Goal: Task Accomplishment & Management: Use online tool/utility

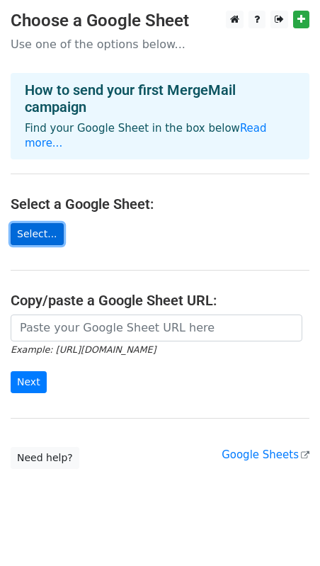
click at [37, 223] on link "Select..." at bounding box center [37, 234] width 53 height 22
click at [35, 223] on link "Select..." at bounding box center [37, 234] width 53 height 22
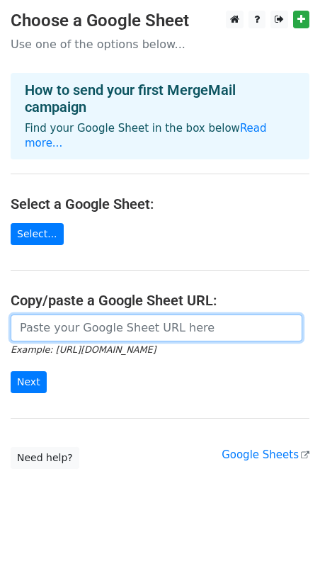
click at [81, 321] on input "url" at bounding box center [157, 328] width 292 height 27
paste input "[URL][DOMAIN_NAME]"
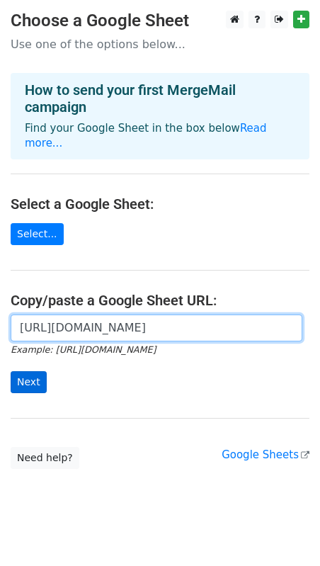
type input "[URL][DOMAIN_NAME]"
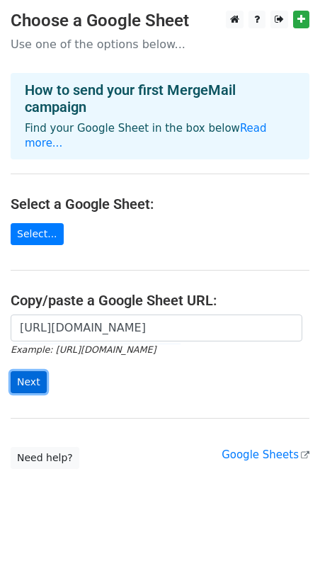
scroll to position [0, 0]
click at [33, 371] on input "Next" at bounding box center [29, 382] width 36 height 22
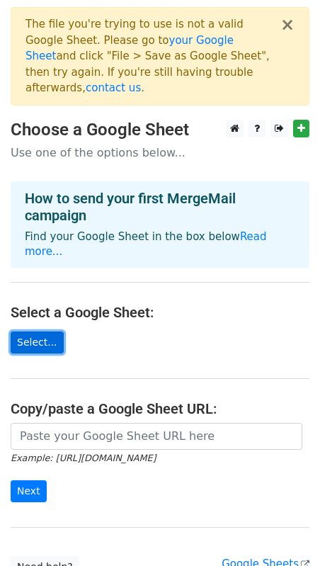
click at [45, 332] on link "Select..." at bounding box center [37, 343] width 53 height 22
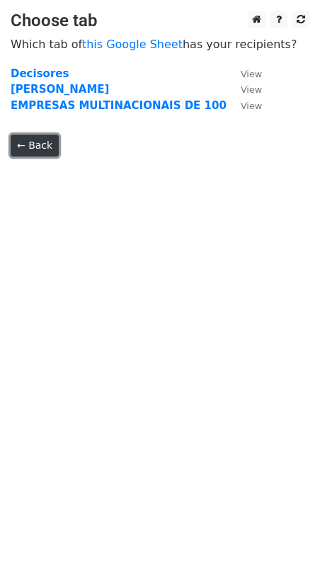
click at [35, 154] on link "← Back" at bounding box center [35, 146] width 48 height 22
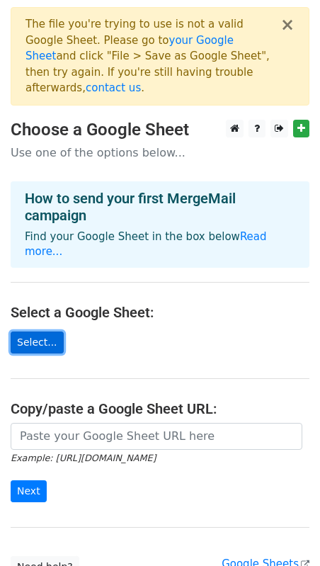
click at [44, 332] on link "Select..." at bounding box center [37, 343] width 53 height 22
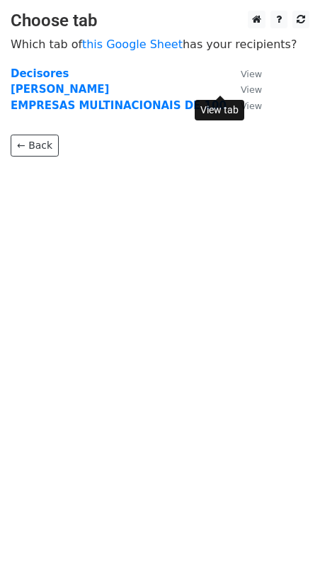
click at [241, 86] on small "View" at bounding box center [251, 89] width 21 height 11
click at [227, 78] on link "View" at bounding box center [244, 73] width 35 height 13
click at [241, 78] on small "View" at bounding box center [251, 74] width 21 height 11
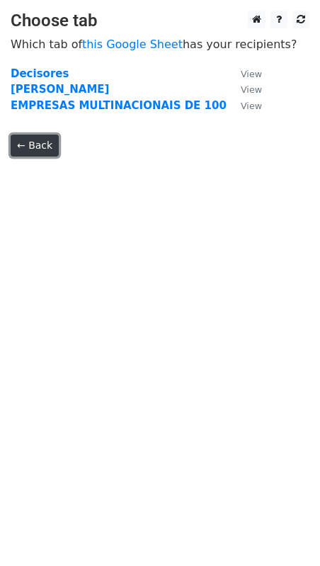
click at [22, 143] on link "← Back" at bounding box center [35, 146] width 48 height 22
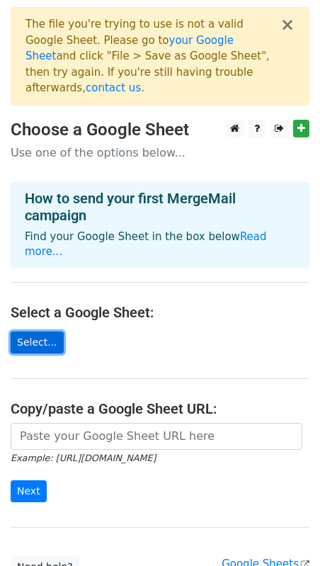
click at [36, 332] on link "Select..." at bounding box center [37, 343] width 53 height 22
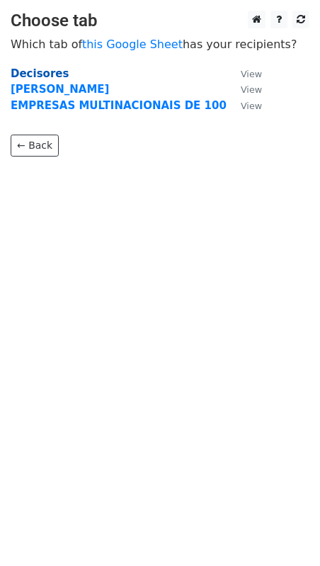
click at [38, 72] on strong "Decisores" at bounding box center [40, 73] width 58 height 13
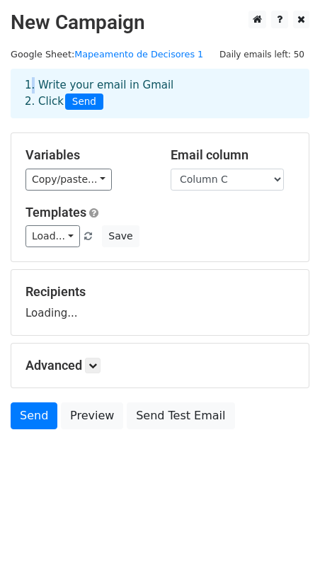
click at [37, 74] on div "1. Write your email in Gmail 2. Click Send" at bounding box center [160, 94] width 299 height 50
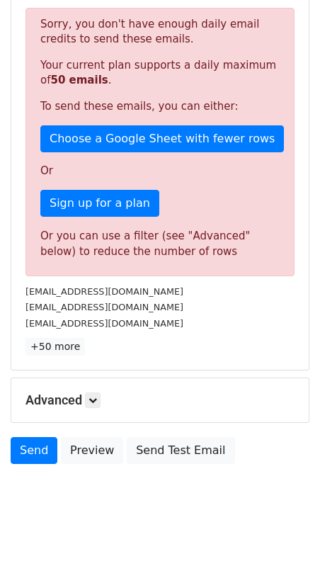
scroll to position [317, 0]
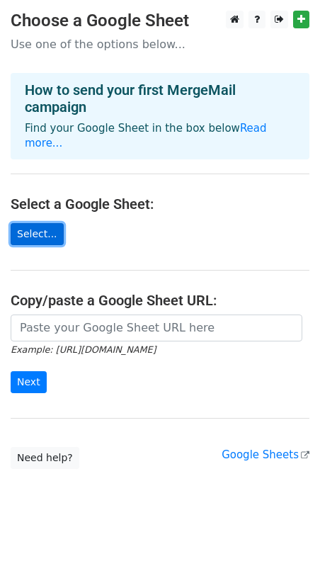
click at [42, 225] on link "Select..." at bounding box center [37, 234] width 53 height 22
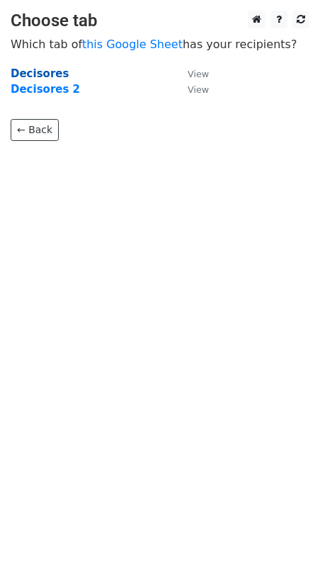
click at [43, 73] on strong "Decisores" at bounding box center [40, 73] width 58 height 13
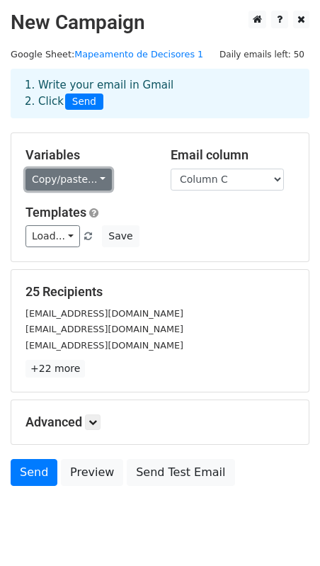
click at [99, 186] on link "Copy/paste..." at bounding box center [69, 180] width 86 height 22
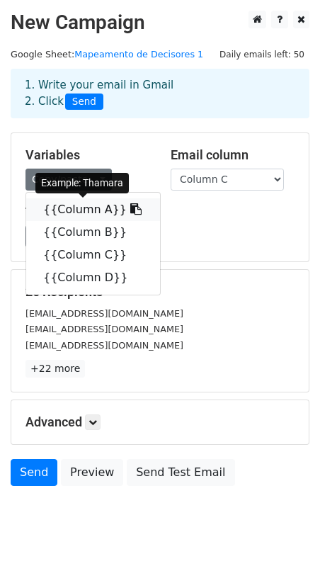
click at [109, 208] on link "{{Column A}}" at bounding box center [93, 209] width 134 height 23
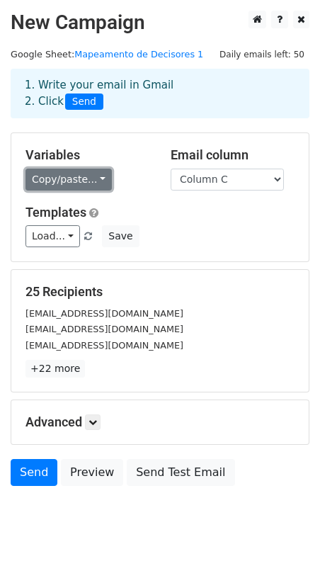
click at [91, 175] on link "Copy/paste..." at bounding box center [69, 180] width 86 height 22
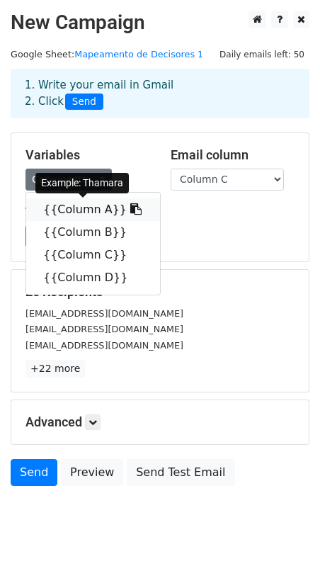
click at [130, 210] on icon at bounding box center [135, 208] width 11 height 11
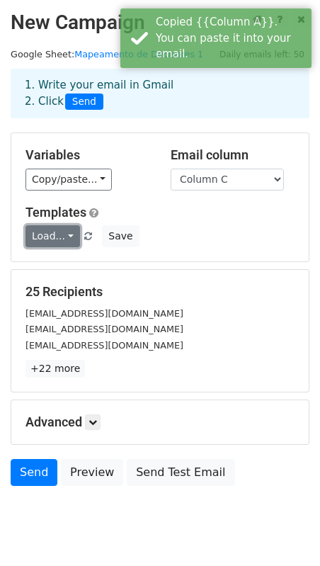
click at [70, 239] on link "Load..." at bounding box center [53, 236] width 55 height 22
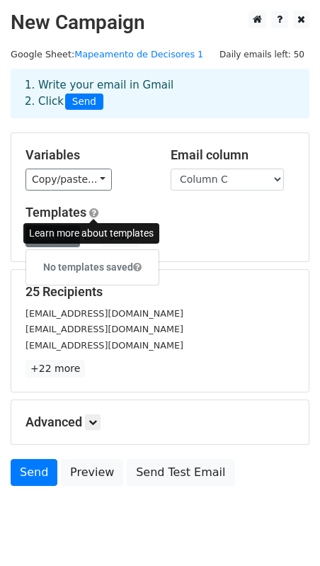
click at [93, 212] on span at bounding box center [93, 213] width 9 height 11
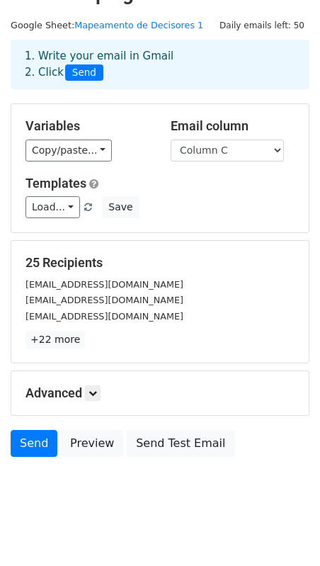
scroll to position [40, 0]
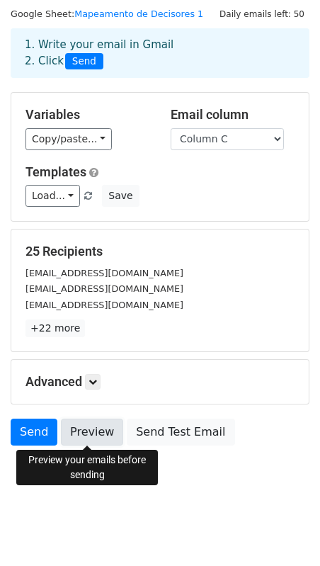
click at [79, 428] on link "Preview" at bounding box center [92, 432] width 62 height 27
click at [98, 426] on link "Preview" at bounding box center [92, 432] width 62 height 27
click at [98, 431] on link "Preview" at bounding box center [92, 432] width 62 height 27
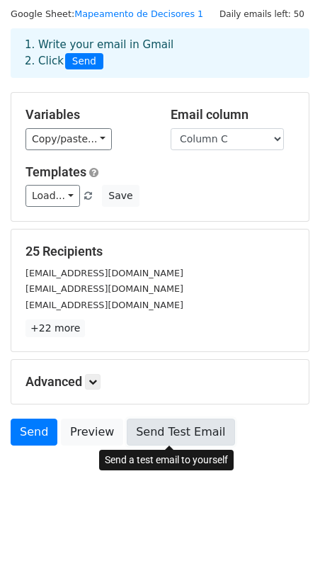
click at [158, 435] on link "Send Test Email" at bounding box center [181, 432] width 108 height 27
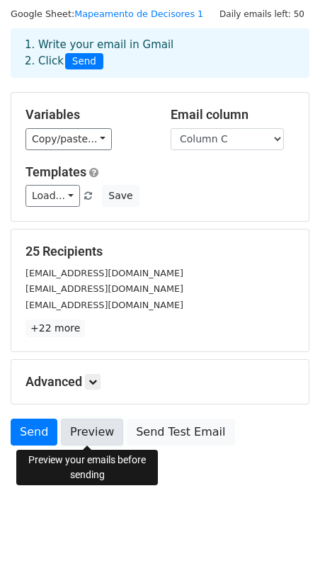
click at [95, 429] on link "Preview" at bounding box center [92, 432] width 62 height 27
click at [142, 16] on link "Mapeamento de Decisores 1" at bounding box center [138, 14] width 129 height 11
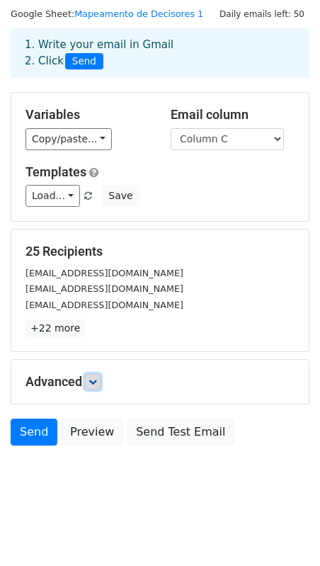
click at [94, 383] on icon at bounding box center [93, 382] width 9 height 9
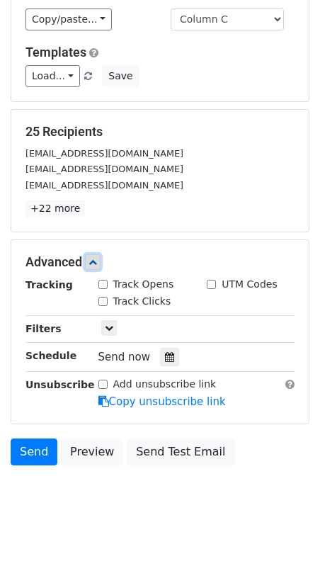
scroll to position [162, 0]
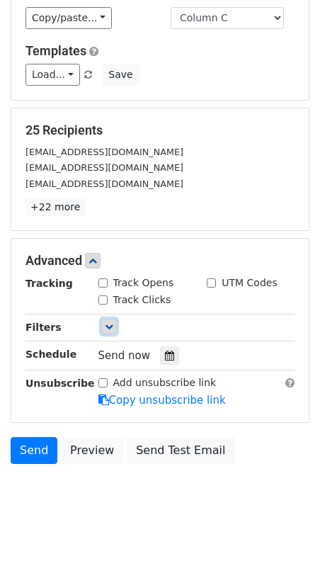
click at [111, 333] on link at bounding box center [109, 327] width 16 height 16
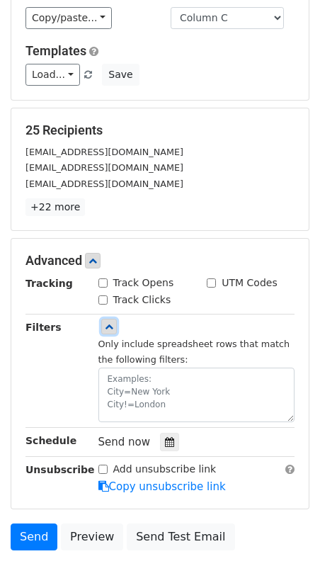
click at [111, 333] on link at bounding box center [109, 327] width 16 height 16
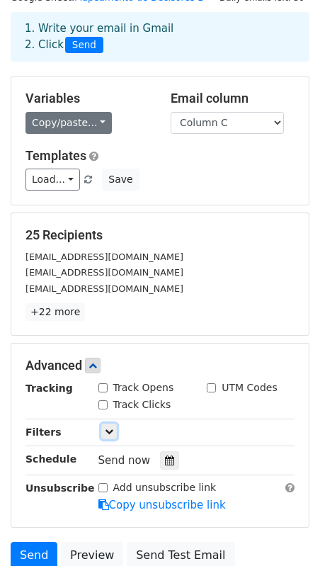
scroll to position [0, 0]
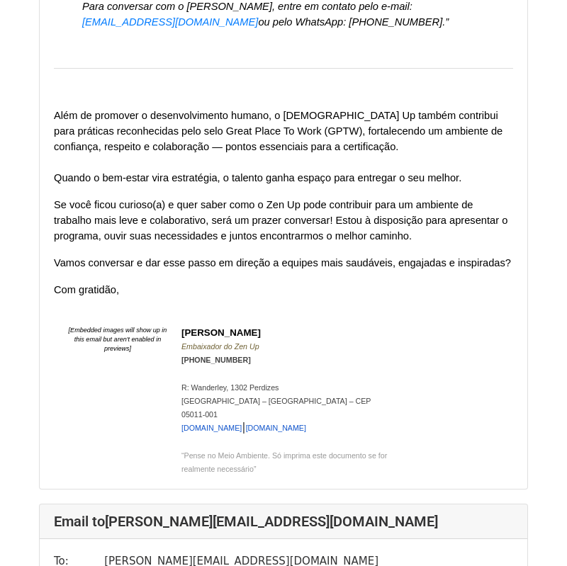
scroll to position [6029, 0]
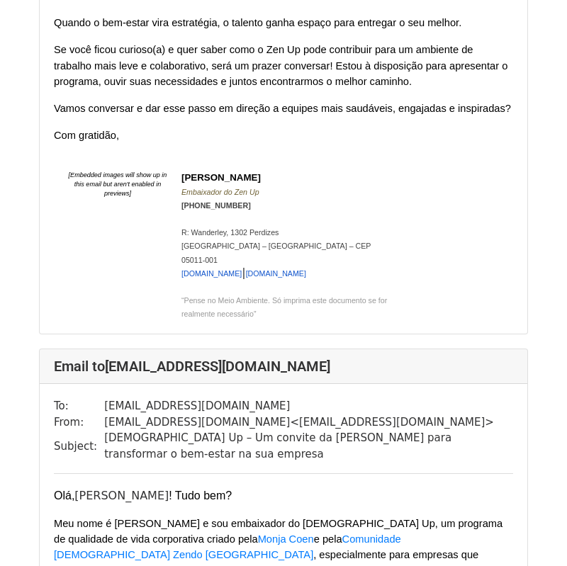
scroll to position [19059, 0]
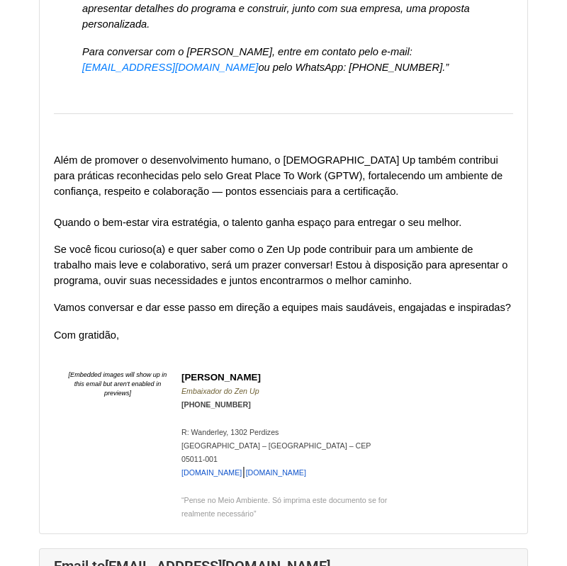
scroll to position [12435, 0]
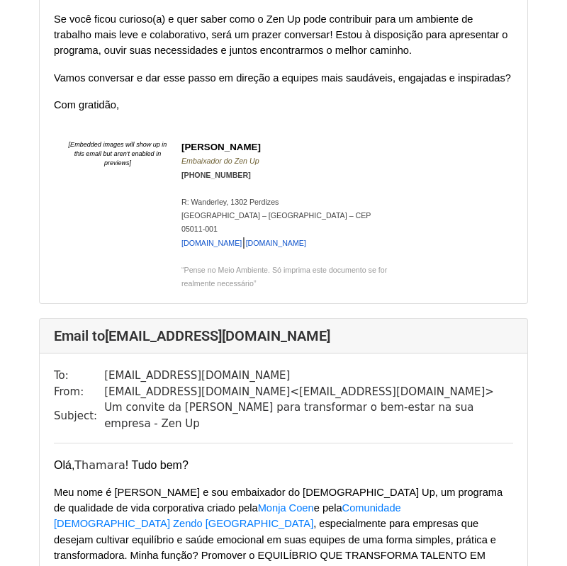
scroll to position [1066, 0]
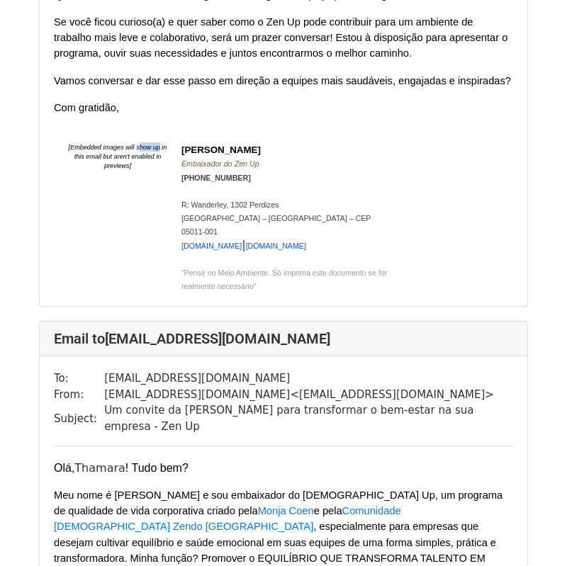
drag, startPoint x: 137, startPoint y: 90, endPoint x: 161, endPoint y: 90, distance: 23.4
click at [161, 144] on em "[Embedded images will show up in this email but aren't enabled in previews]" at bounding box center [118, 157] width 98 height 26
drag, startPoint x: 137, startPoint y: 87, endPoint x: 169, endPoint y: 87, distance: 31.9
click at [169, 142] on span "​ [Embedded images will show up in this email but aren't enabled in previews] ​" at bounding box center [117, 175] width 103 height 66
copy em "show up in"
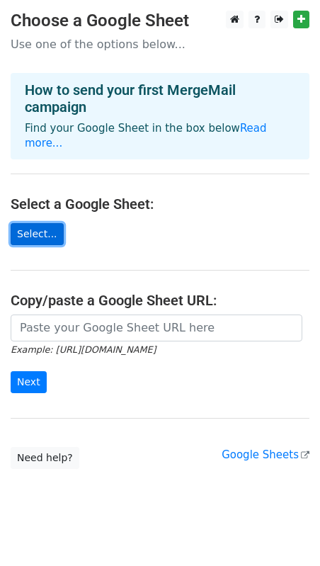
click at [51, 223] on link "Select..." at bounding box center [37, 234] width 53 height 22
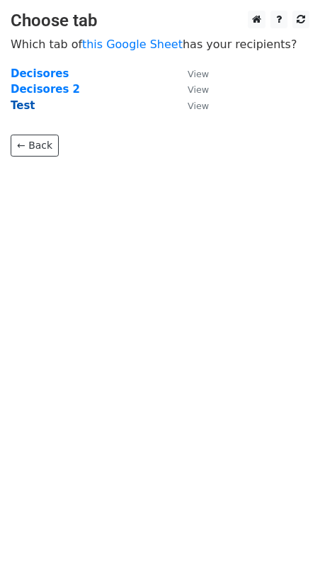
click at [21, 105] on strong "Test" at bounding box center [23, 105] width 25 height 13
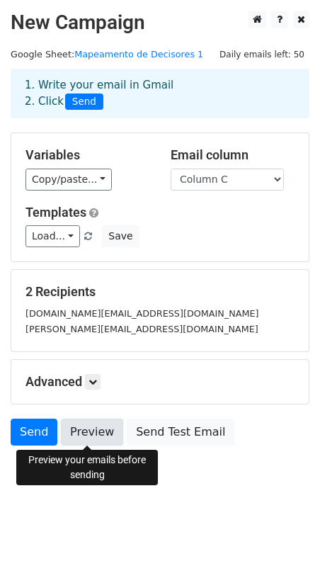
click at [88, 427] on link "Preview" at bounding box center [92, 432] width 62 height 27
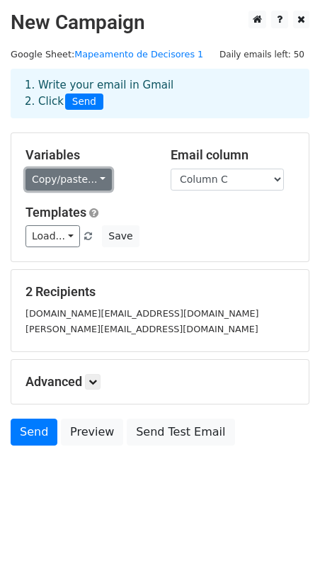
click at [96, 171] on link "Copy/paste..." at bounding box center [69, 180] width 86 height 22
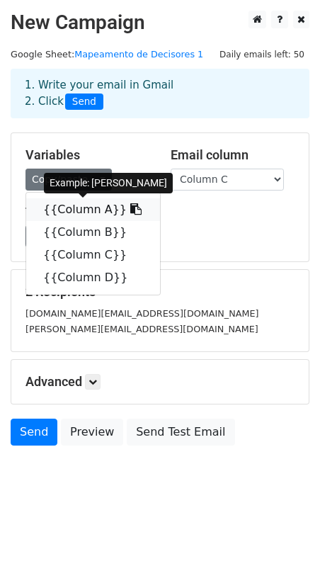
click at [84, 210] on link "{{Column A}}" at bounding box center [93, 209] width 134 height 23
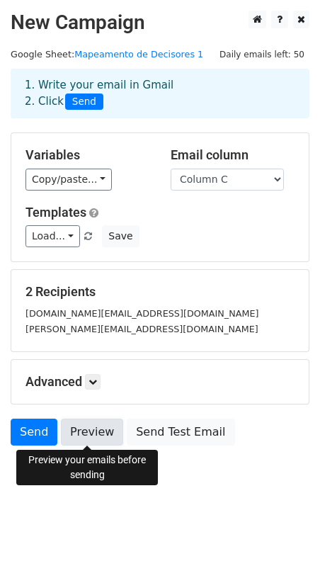
click at [79, 432] on link "Preview" at bounding box center [92, 432] width 62 height 27
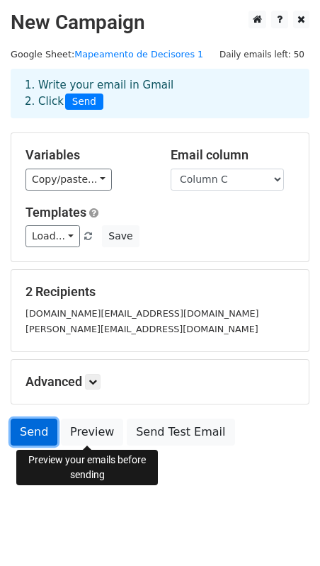
click at [45, 431] on link "Send" at bounding box center [34, 432] width 47 height 27
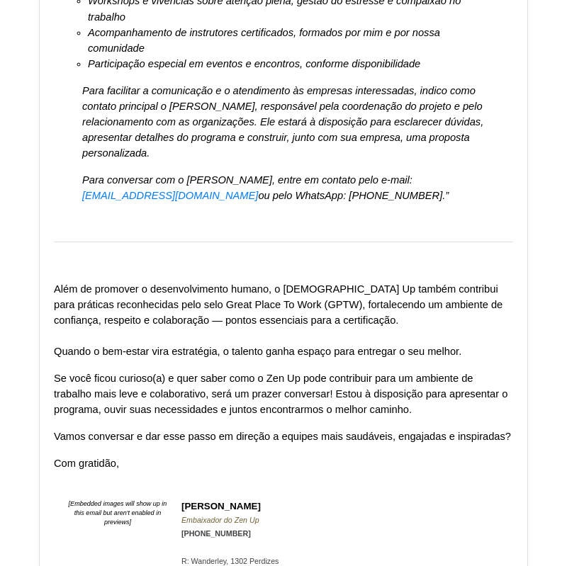
scroll to position [2076, 0]
